Goal: Transaction & Acquisition: Book appointment/travel/reservation

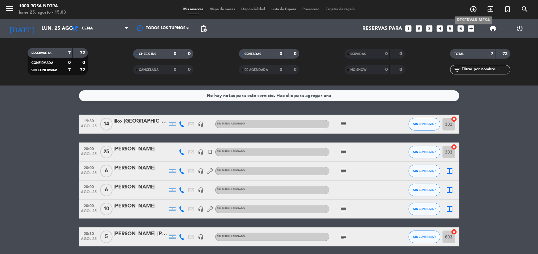
click at [473, 10] on icon "add_circle_outline" at bounding box center [474, 9] width 8 height 8
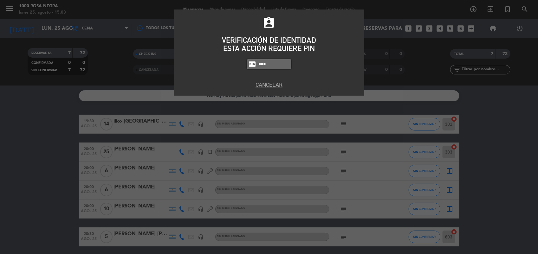
type input "5508"
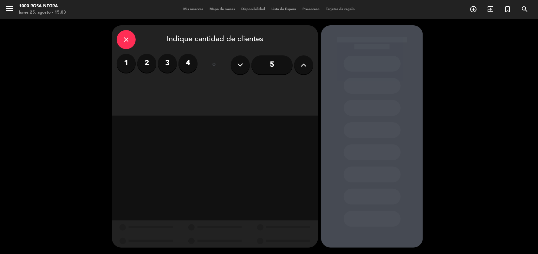
click at [150, 64] on label "2" at bounding box center [146, 63] width 19 height 19
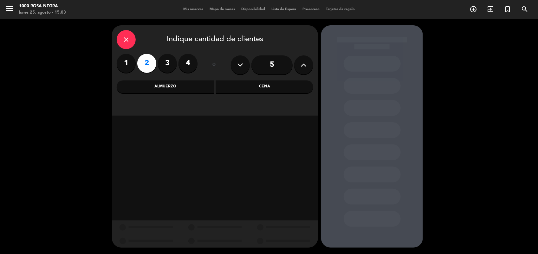
click at [174, 89] on div "Almuerzo" at bounding box center [166, 87] width 98 height 13
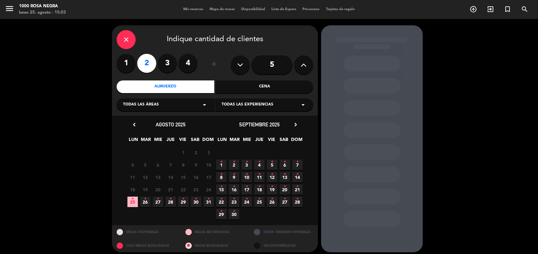
click at [144, 197] on icon "•" at bounding box center [145, 199] width 2 height 10
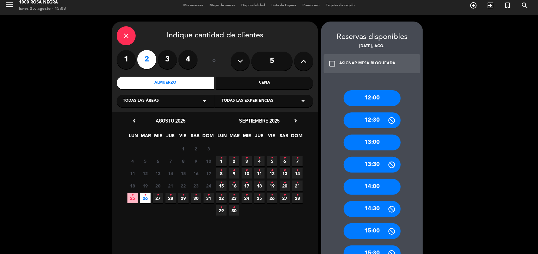
click at [379, 139] on div "13:00" at bounding box center [372, 143] width 57 height 16
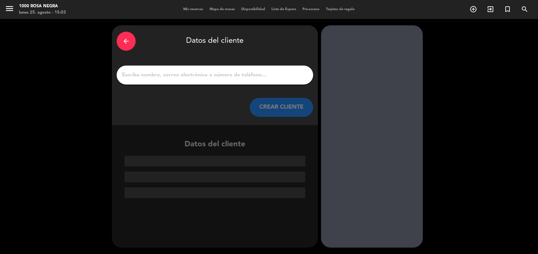
scroll to position [0, 0]
click at [248, 78] on input "1" at bounding box center [215, 75] width 187 height 9
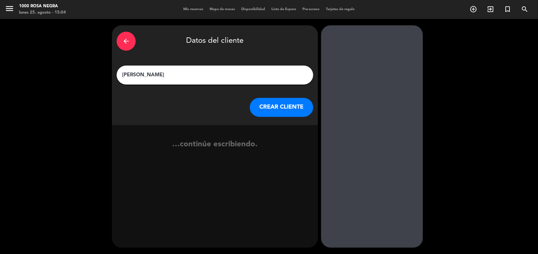
type input "[PERSON_NAME]"
click at [273, 111] on button "CREAR CLIENTE" at bounding box center [281, 107] width 63 height 19
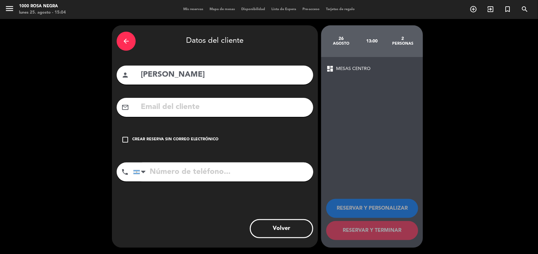
click at [124, 135] on div "check_box_outline_blank Crear reserva sin correo electrónico" at bounding box center [215, 139] width 197 height 19
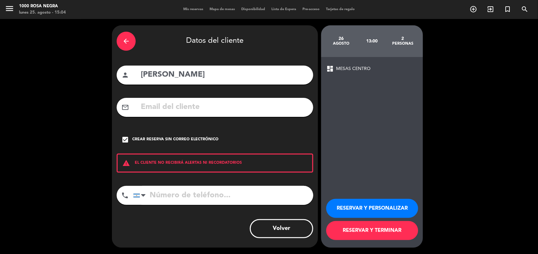
click at [351, 232] on button "RESERVAR Y TERMINAR" at bounding box center [372, 230] width 92 height 19
